Goal: Use online tool/utility: Utilize a website feature to perform a specific function

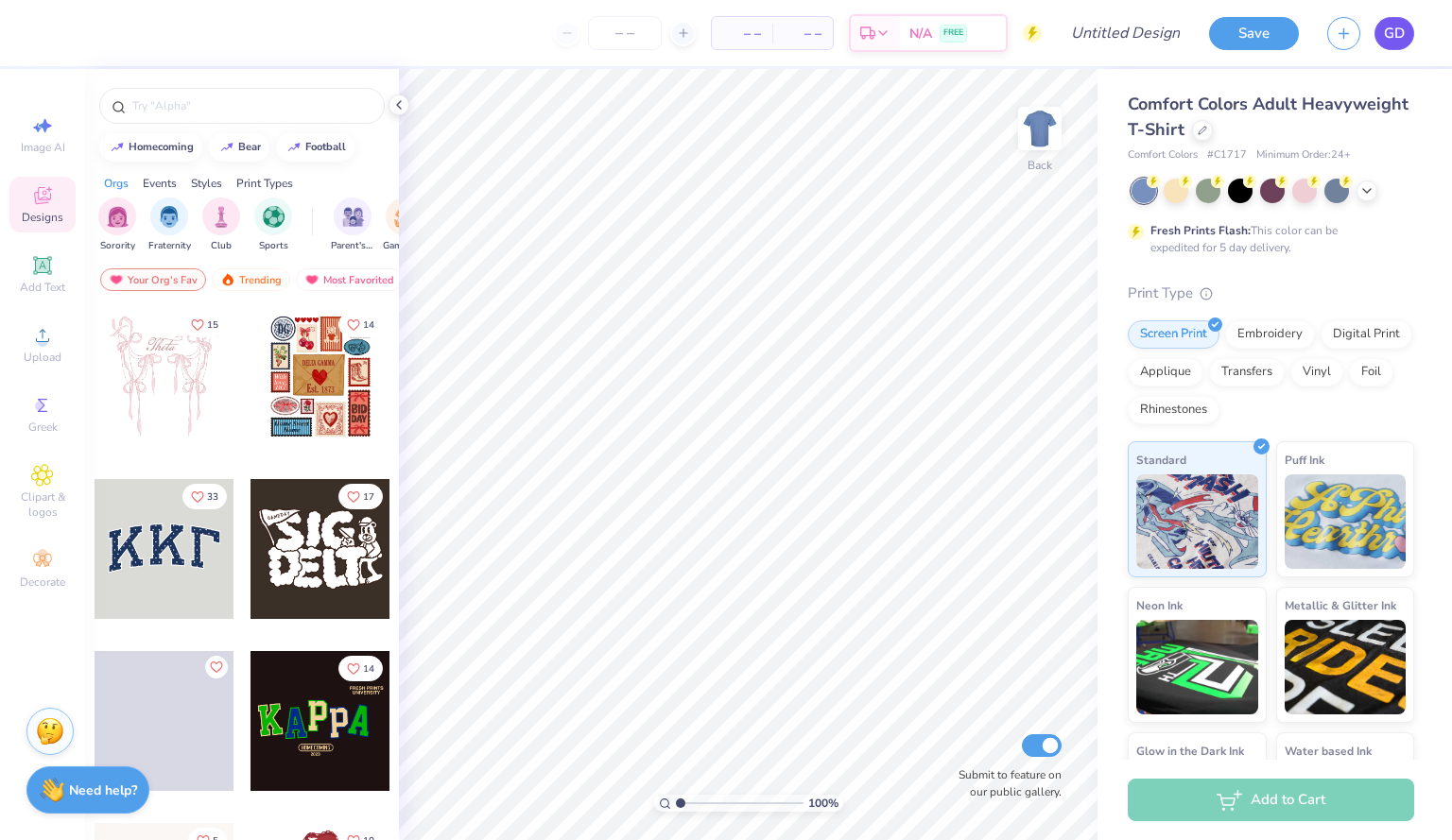
click at [1385, 45] on link "GD" at bounding box center [1394, 33] width 40 height 33
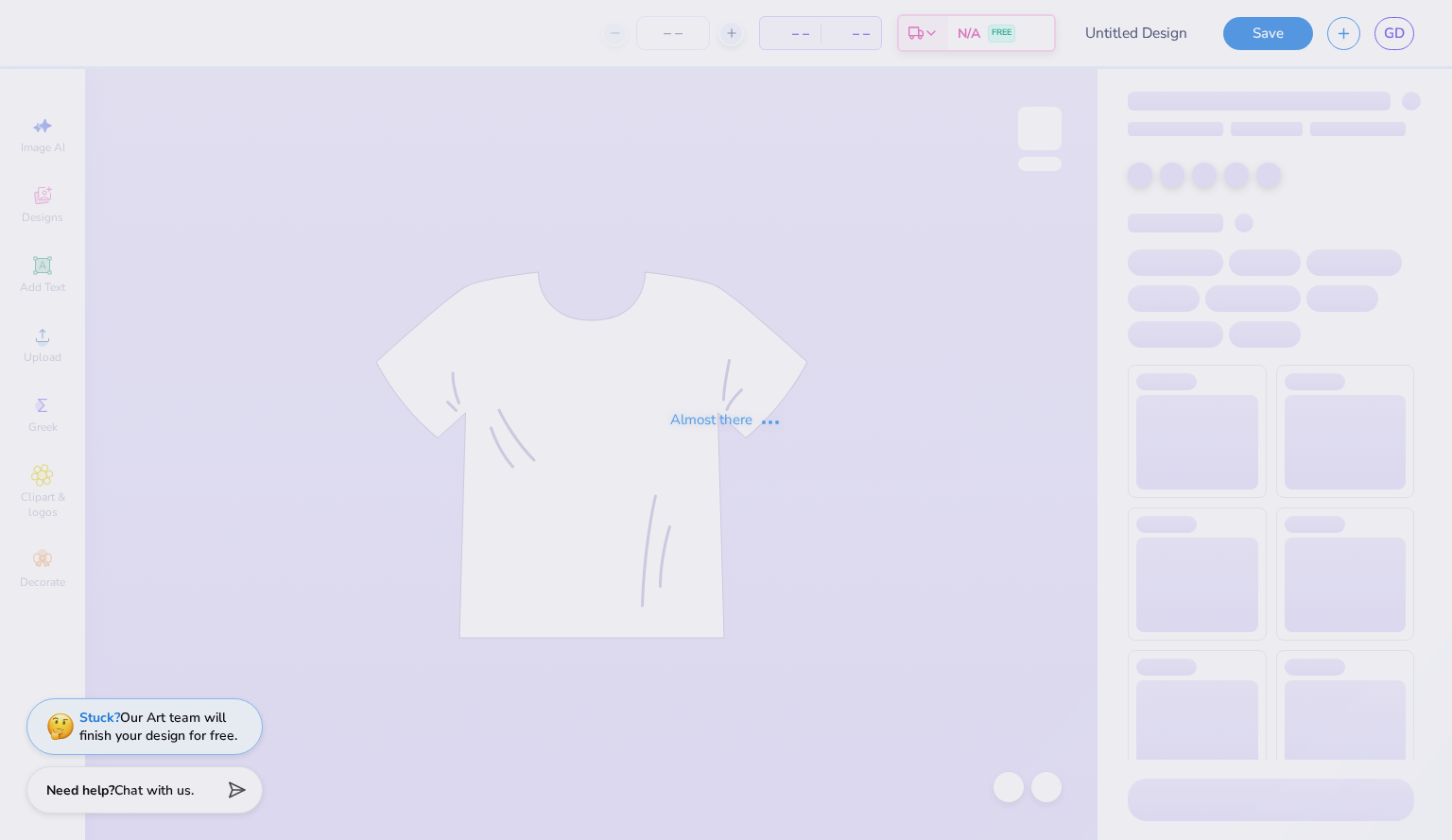
type input "Nationals Tech Fall '25"
type input "24"
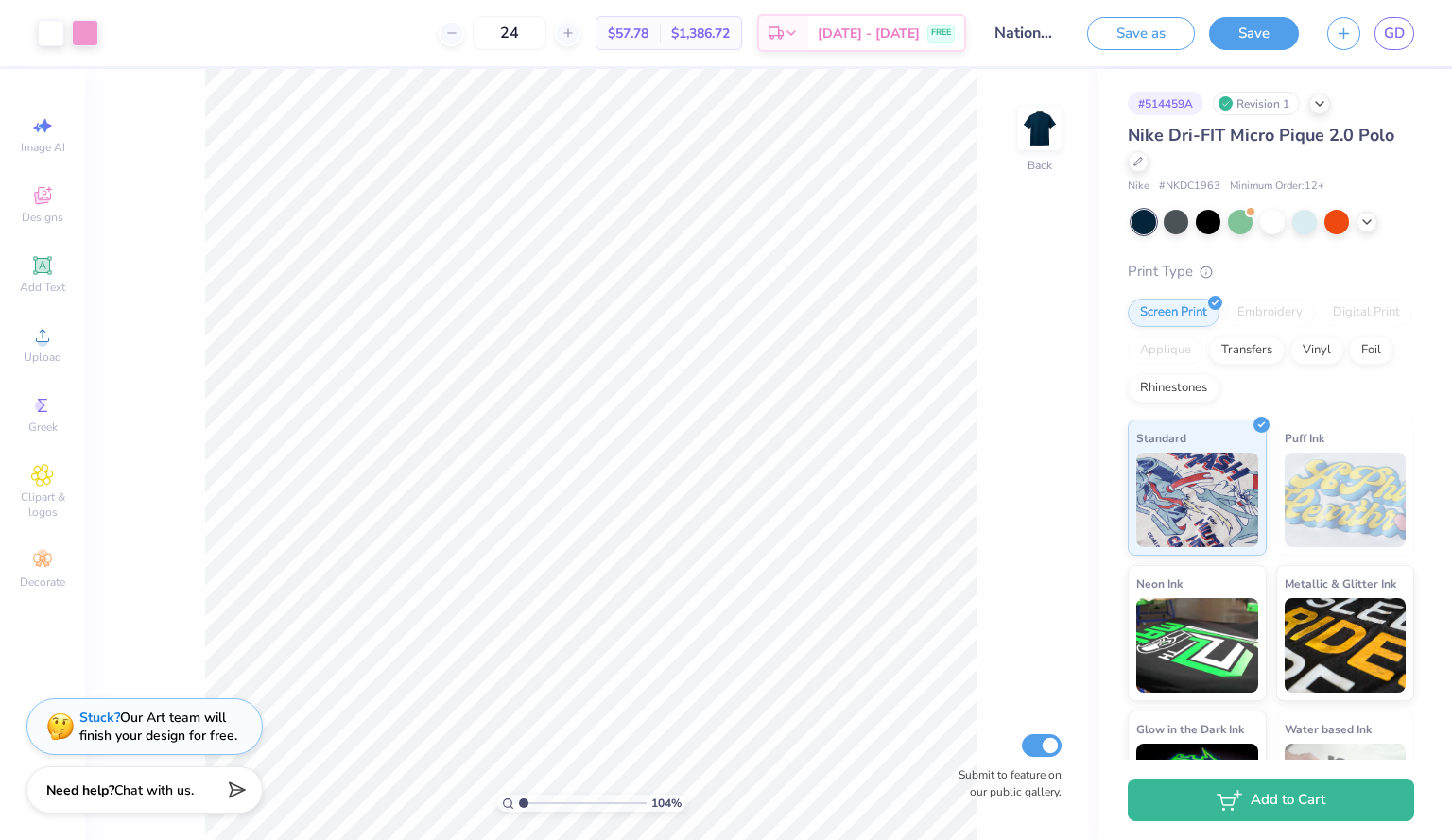
type input "1"
